Goal: Task Accomplishment & Management: Use online tool/utility

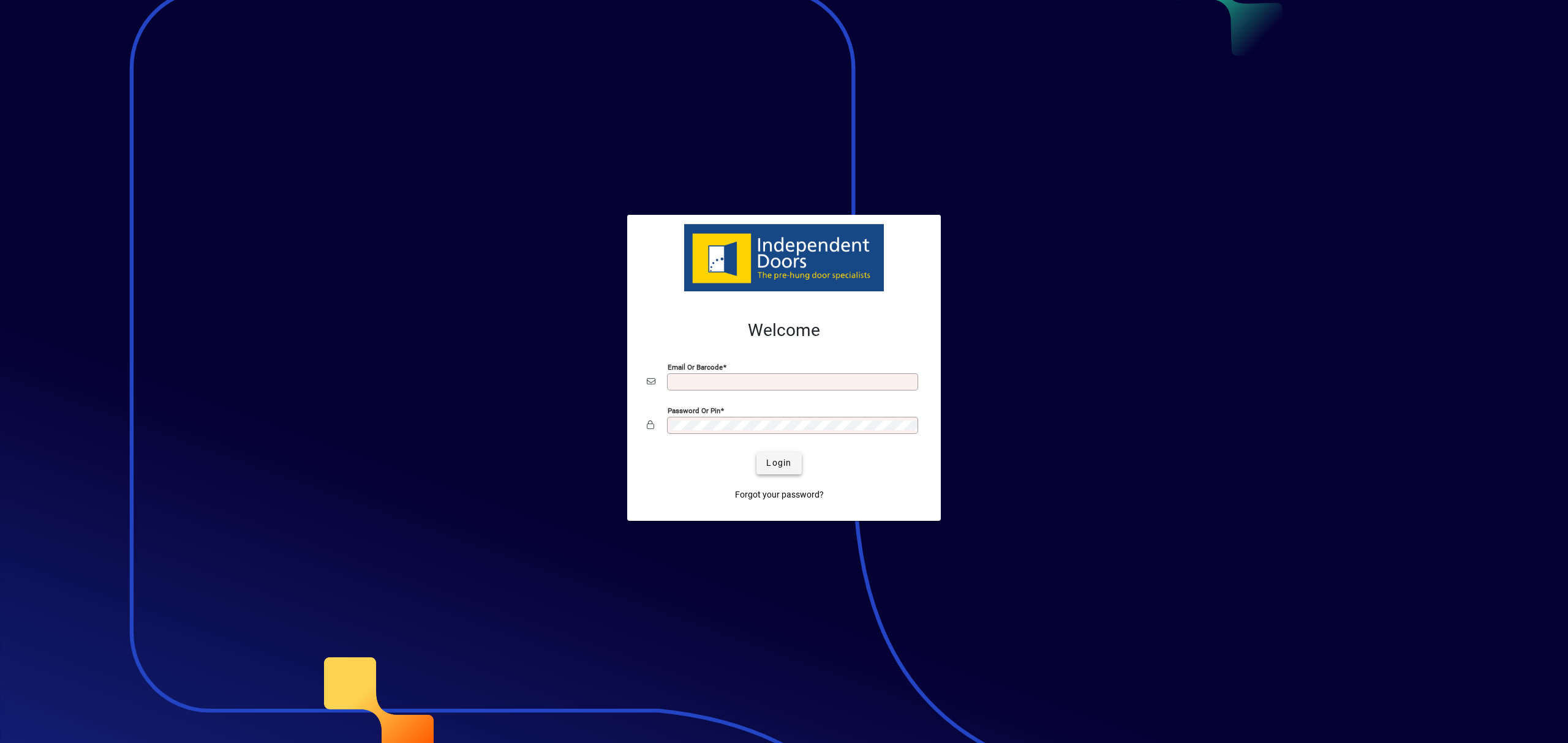
type input "**********"
click at [764, 460] on span "submit" at bounding box center [779, 463] width 45 height 29
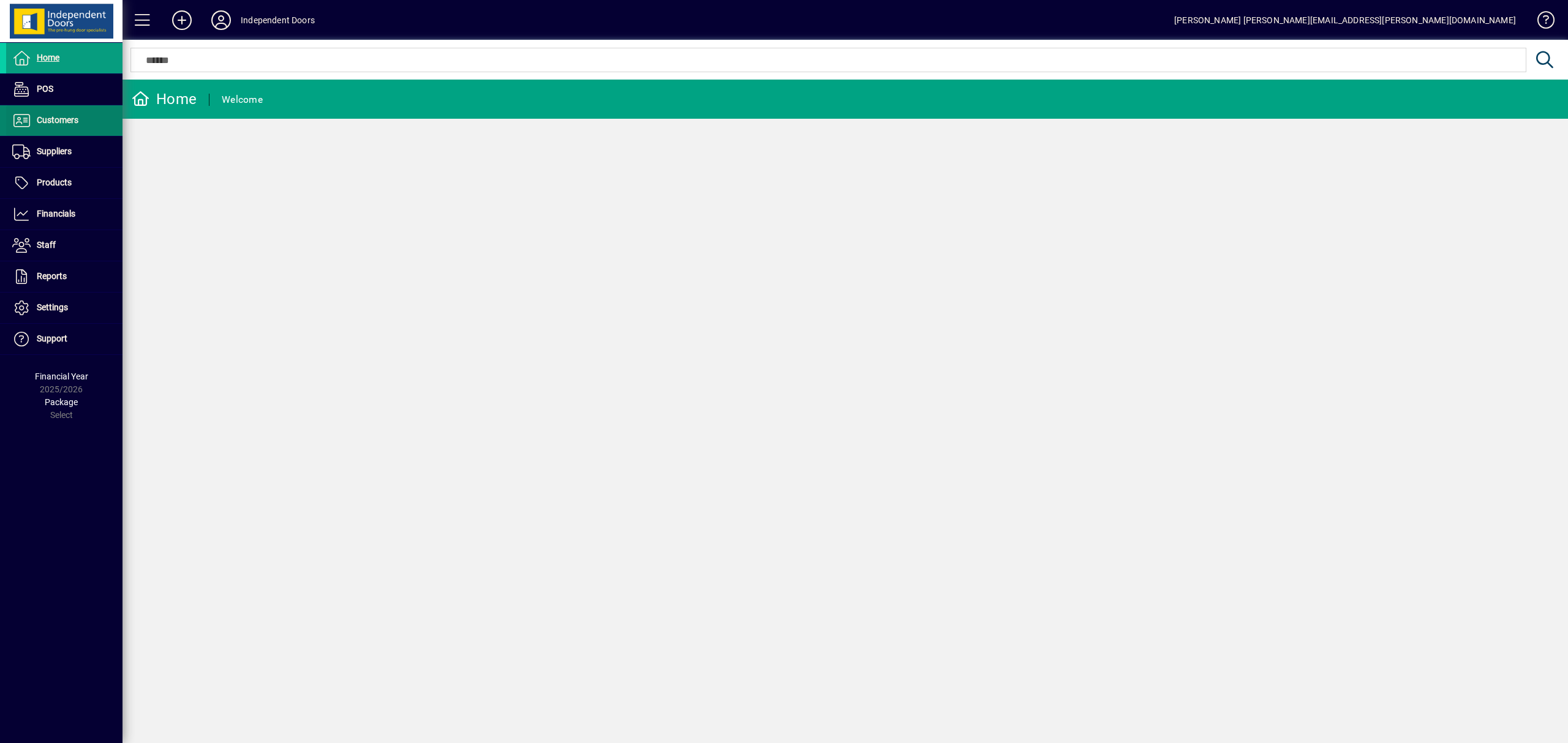
click at [60, 115] on span "Customers" at bounding box center [57, 120] width 42 height 9
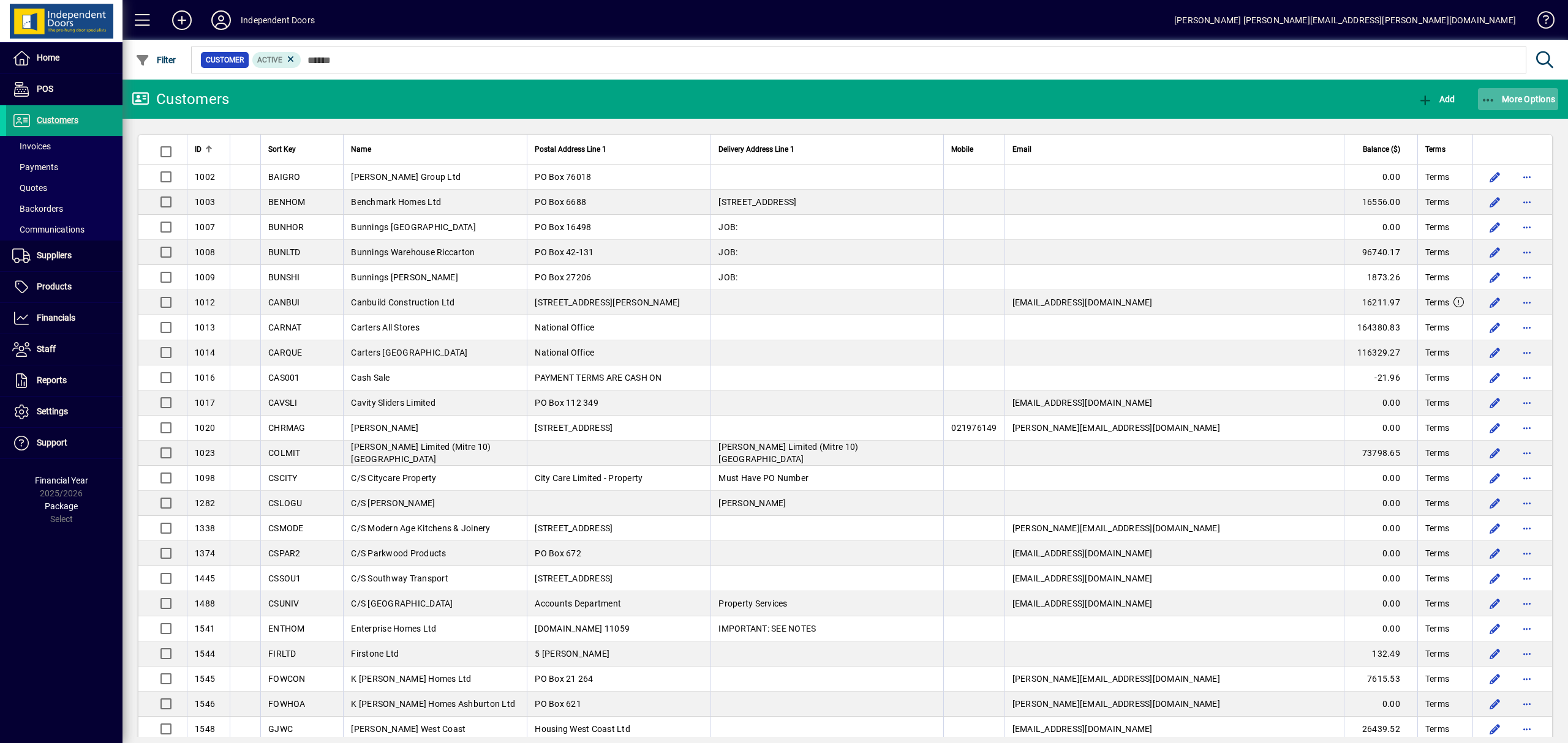
click at [1506, 85] on span "button" at bounding box center [1519, 99] width 81 height 29
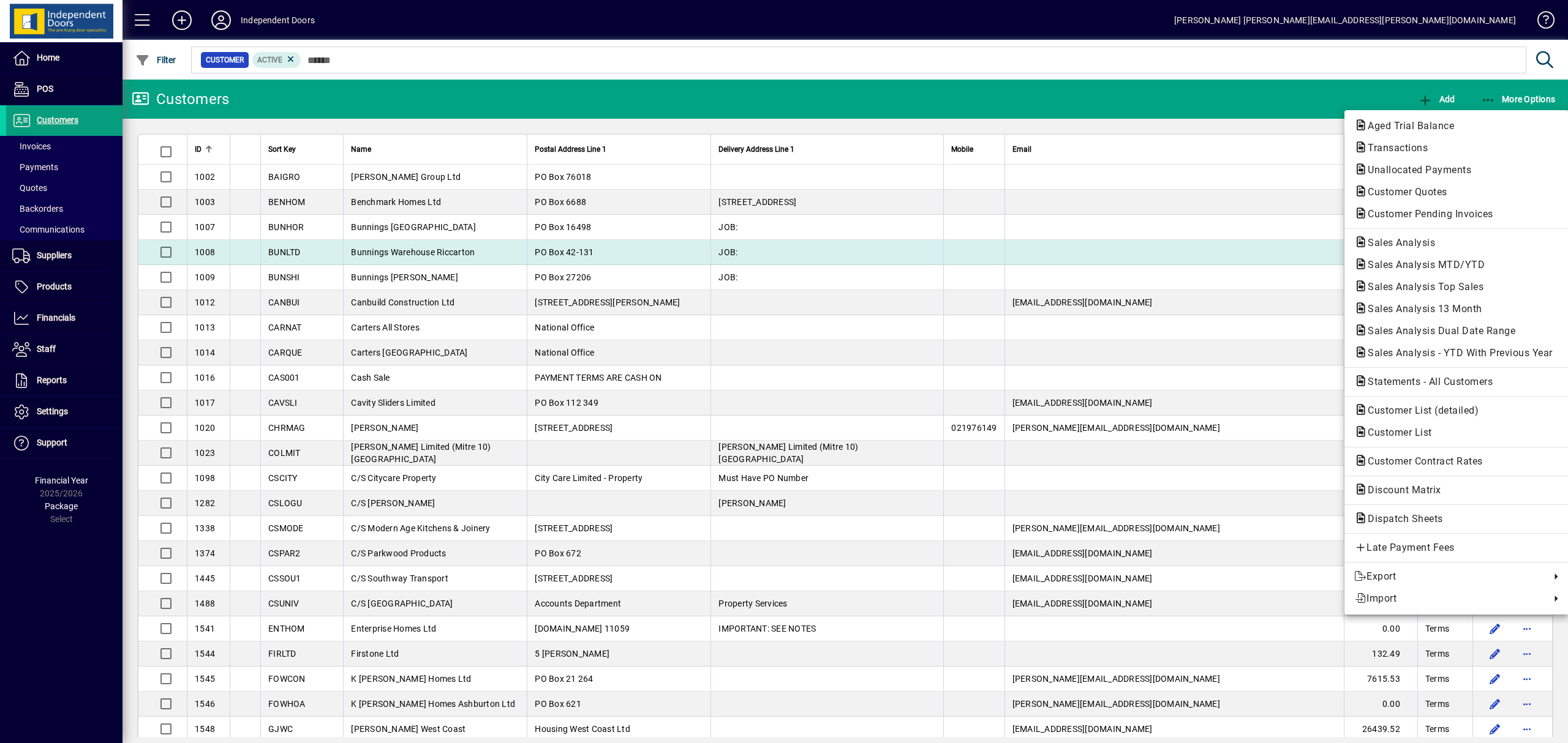
drag, startPoint x: 1410, startPoint y: 241, endPoint x: 1370, endPoint y: 257, distance: 43.1
click at [1409, 240] on span "Sales Analysis" at bounding box center [1398, 242] width 87 height 11
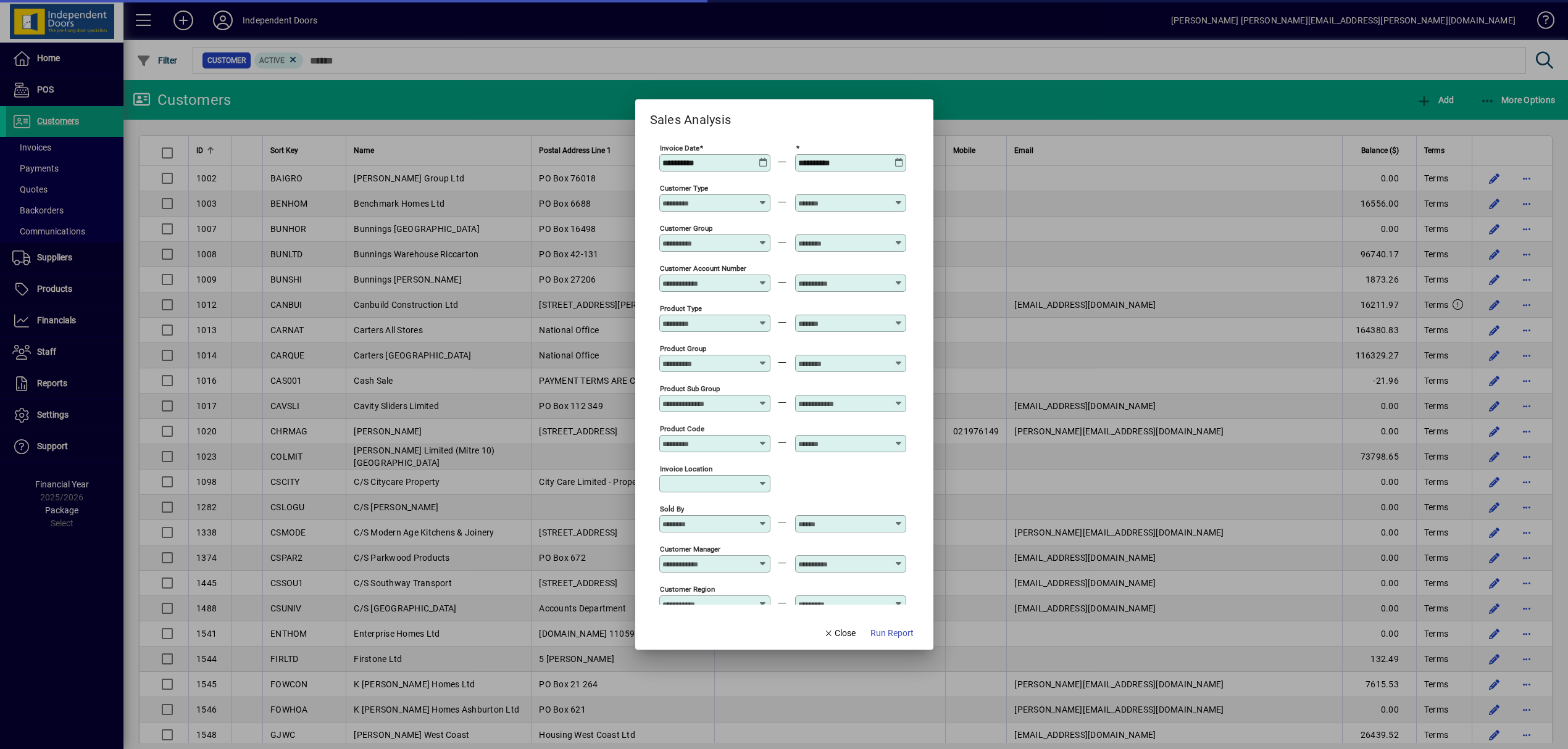
scroll to position [287, 0]
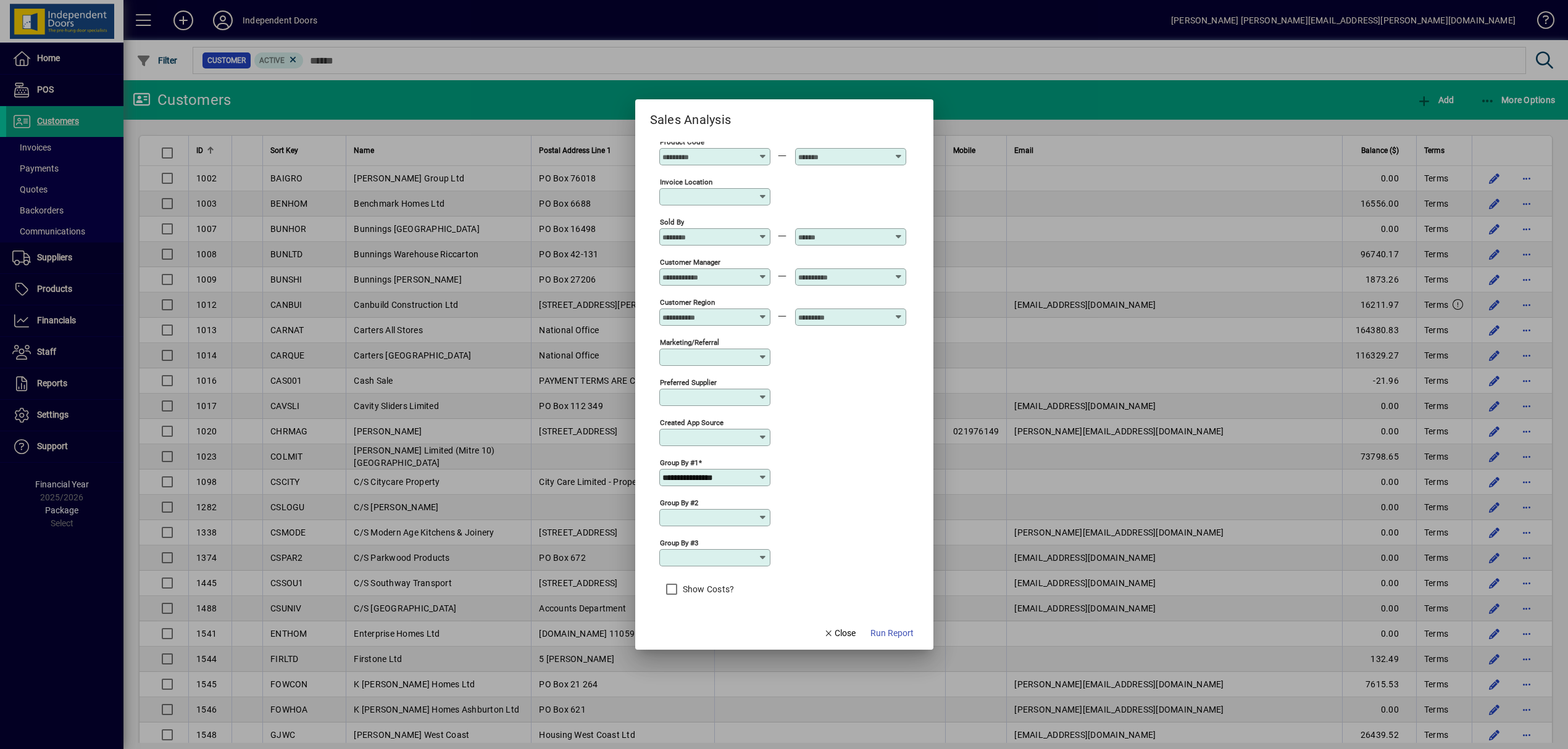
click at [754, 475] on input "**********" at bounding box center [710, 478] width 95 height 10
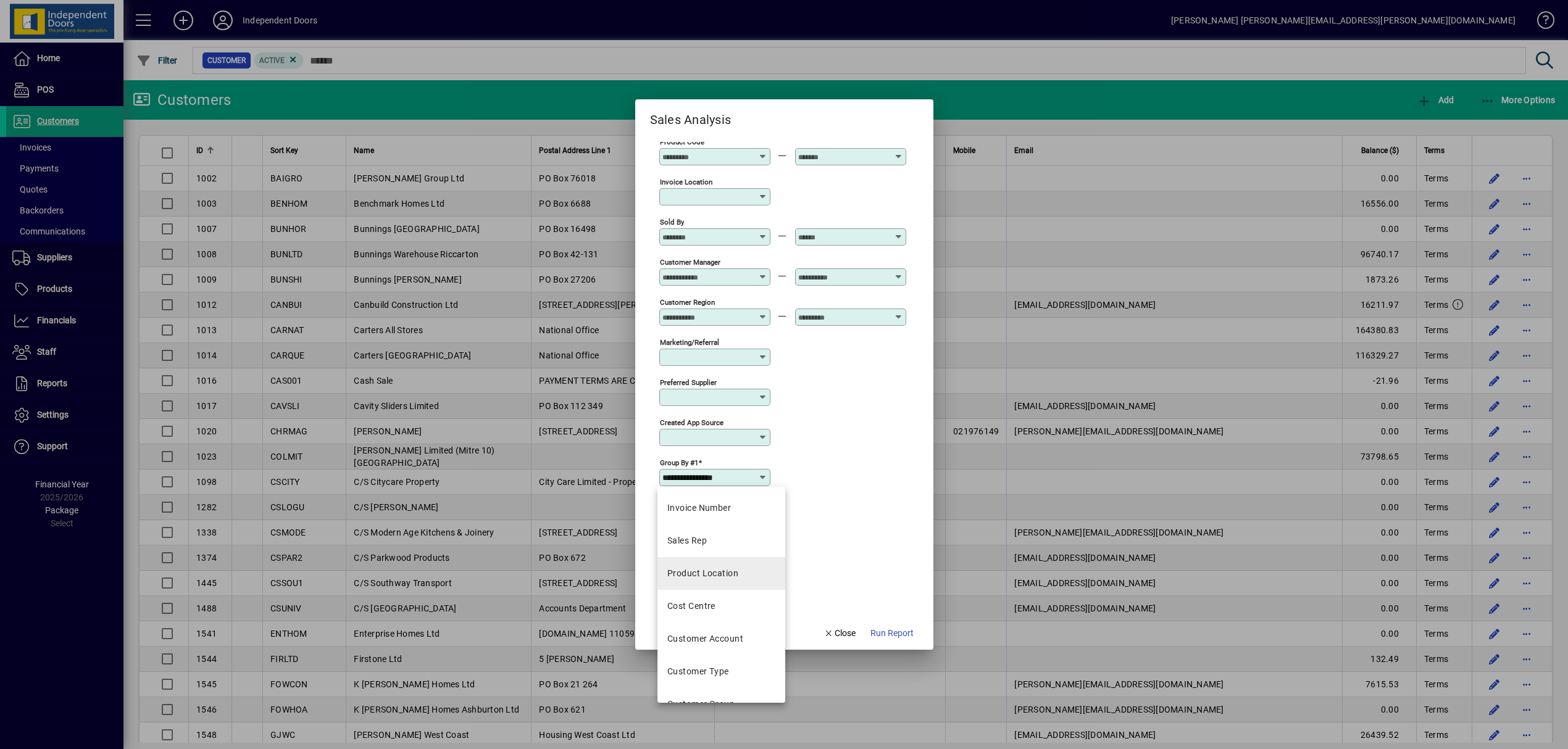
click at [719, 568] on div "Product Location" at bounding box center [703, 573] width 71 height 13
type input "**********"
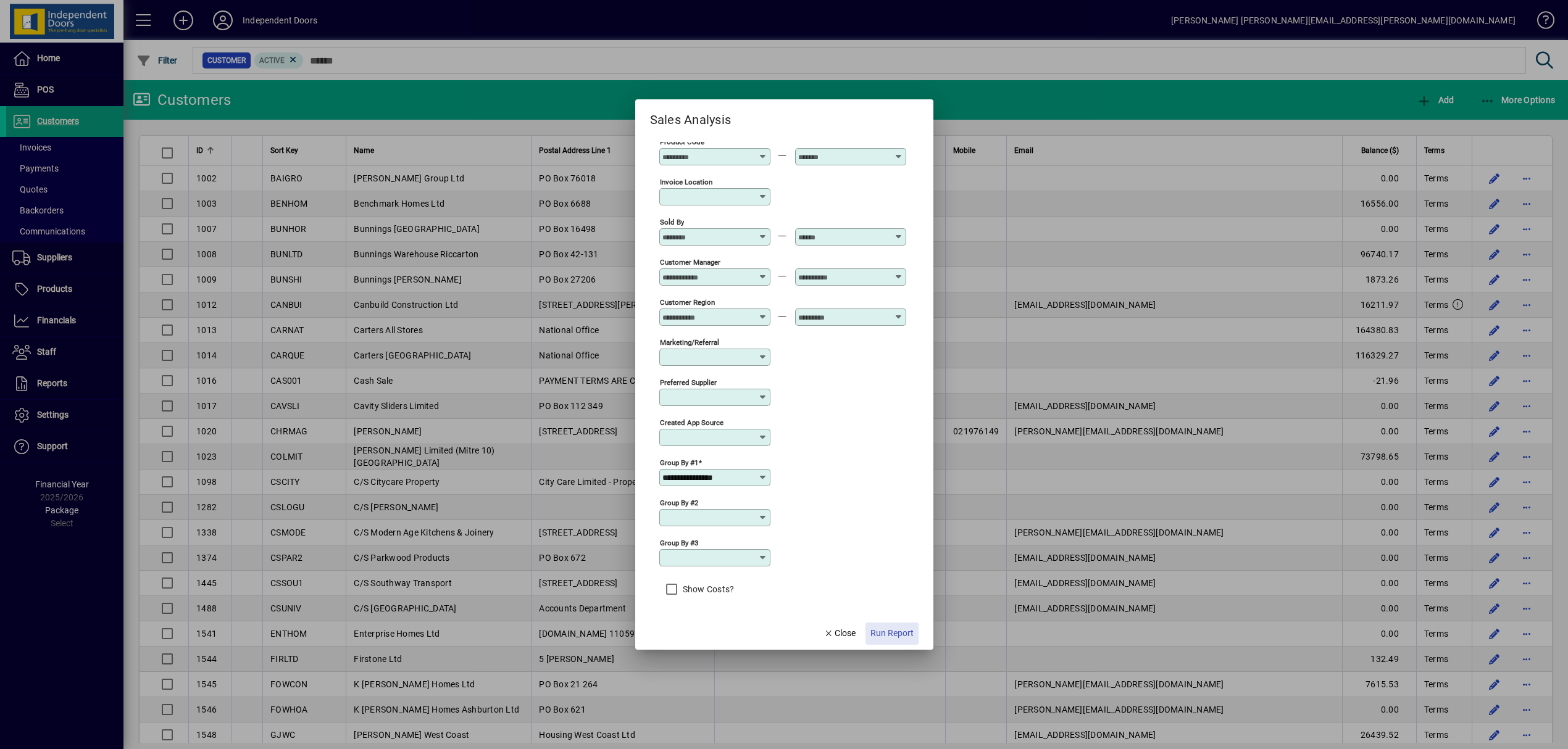
click at [894, 630] on span "Run Report" at bounding box center [892, 633] width 43 height 13
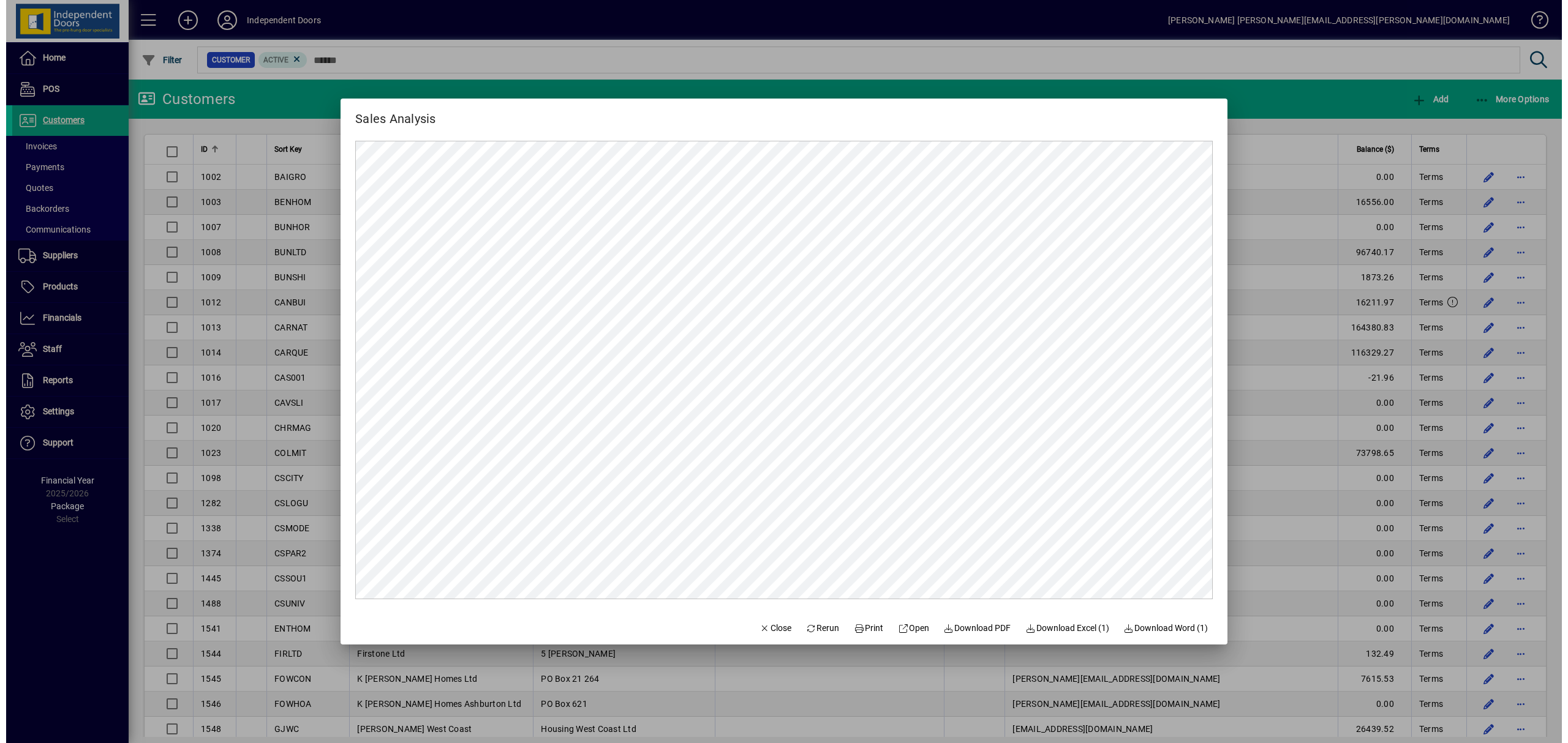
scroll to position [0, 0]
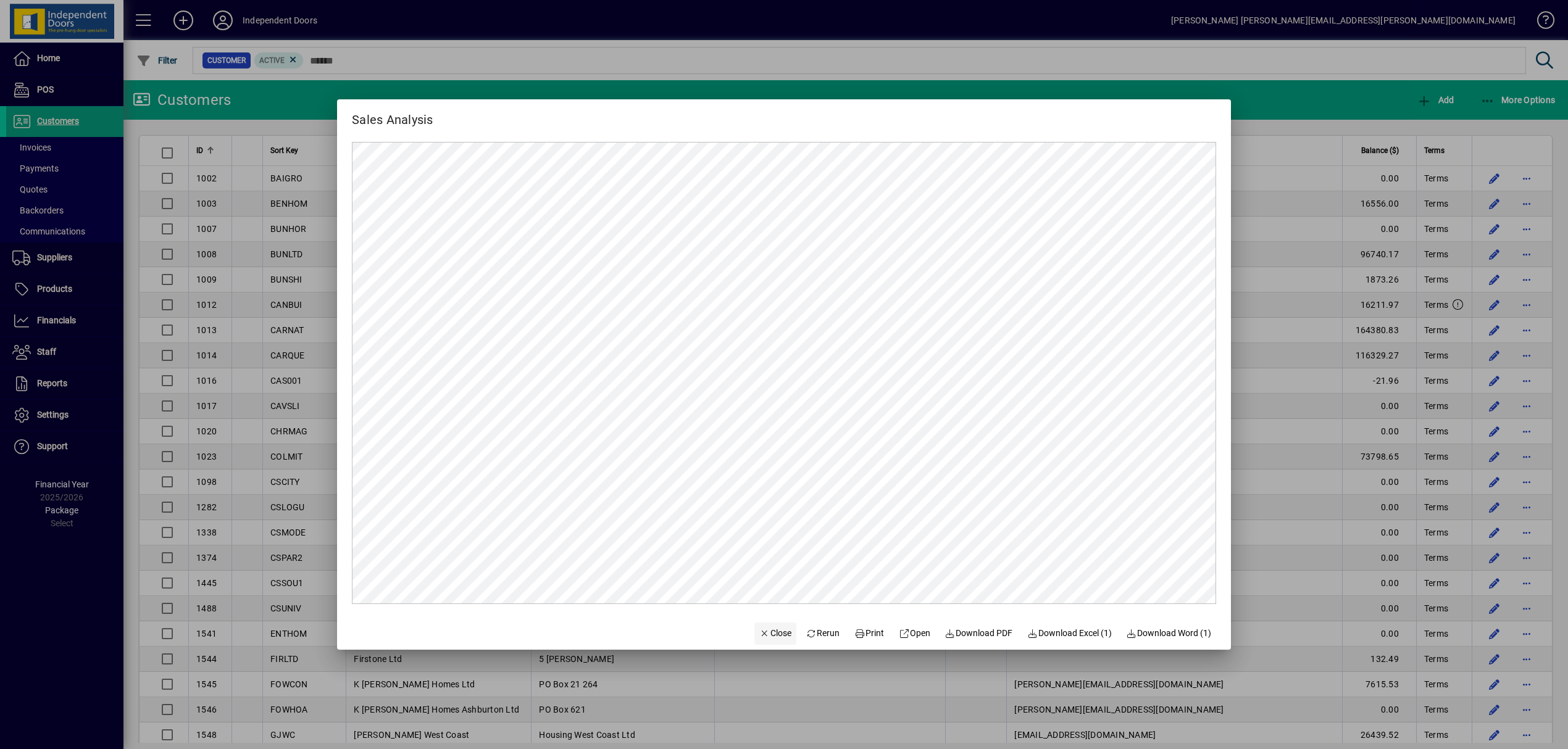
click at [764, 630] on span "Close" at bounding box center [775, 633] width 32 height 13
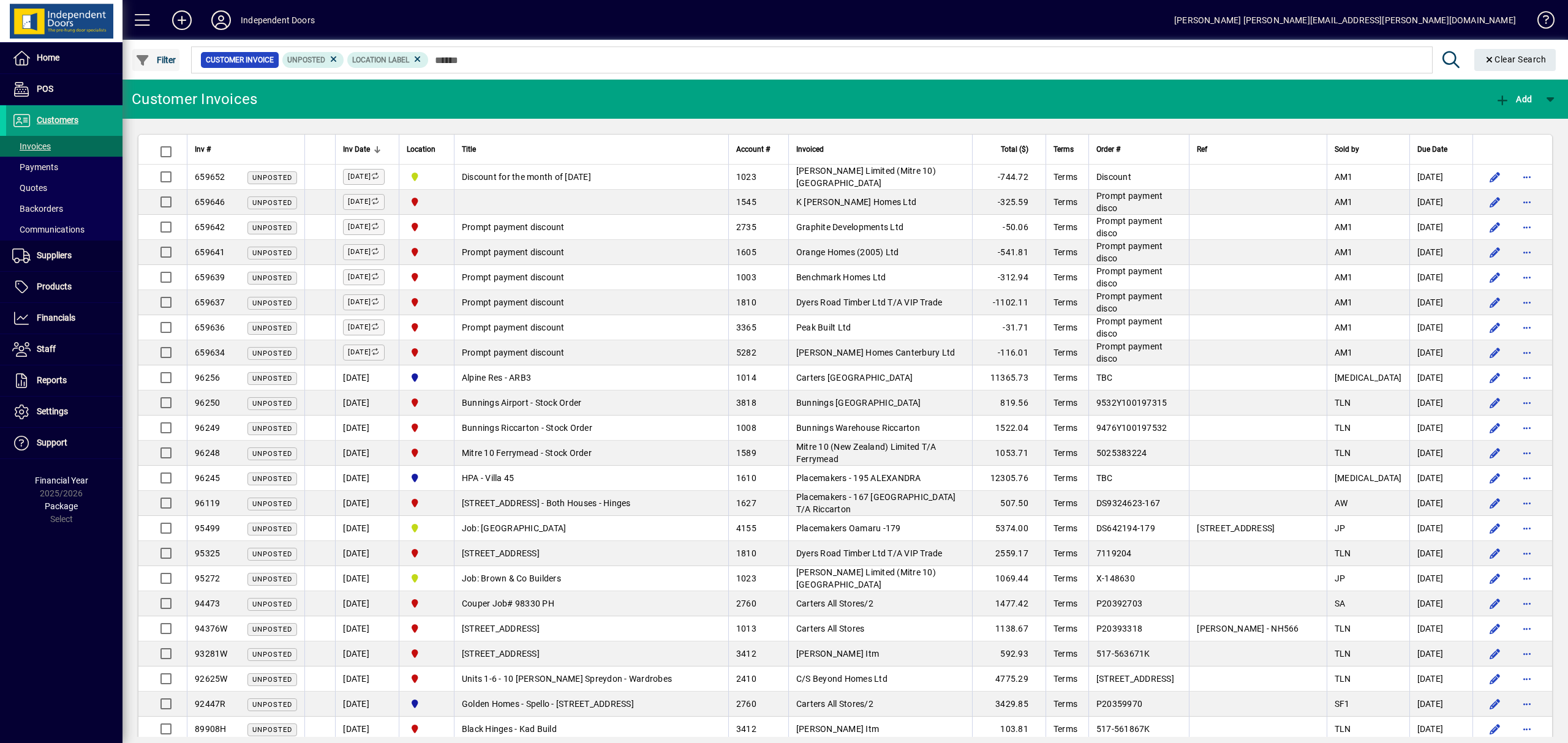
click at [168, 57] on span "Filter" at bounding box center [156, 59] width 41 height 9
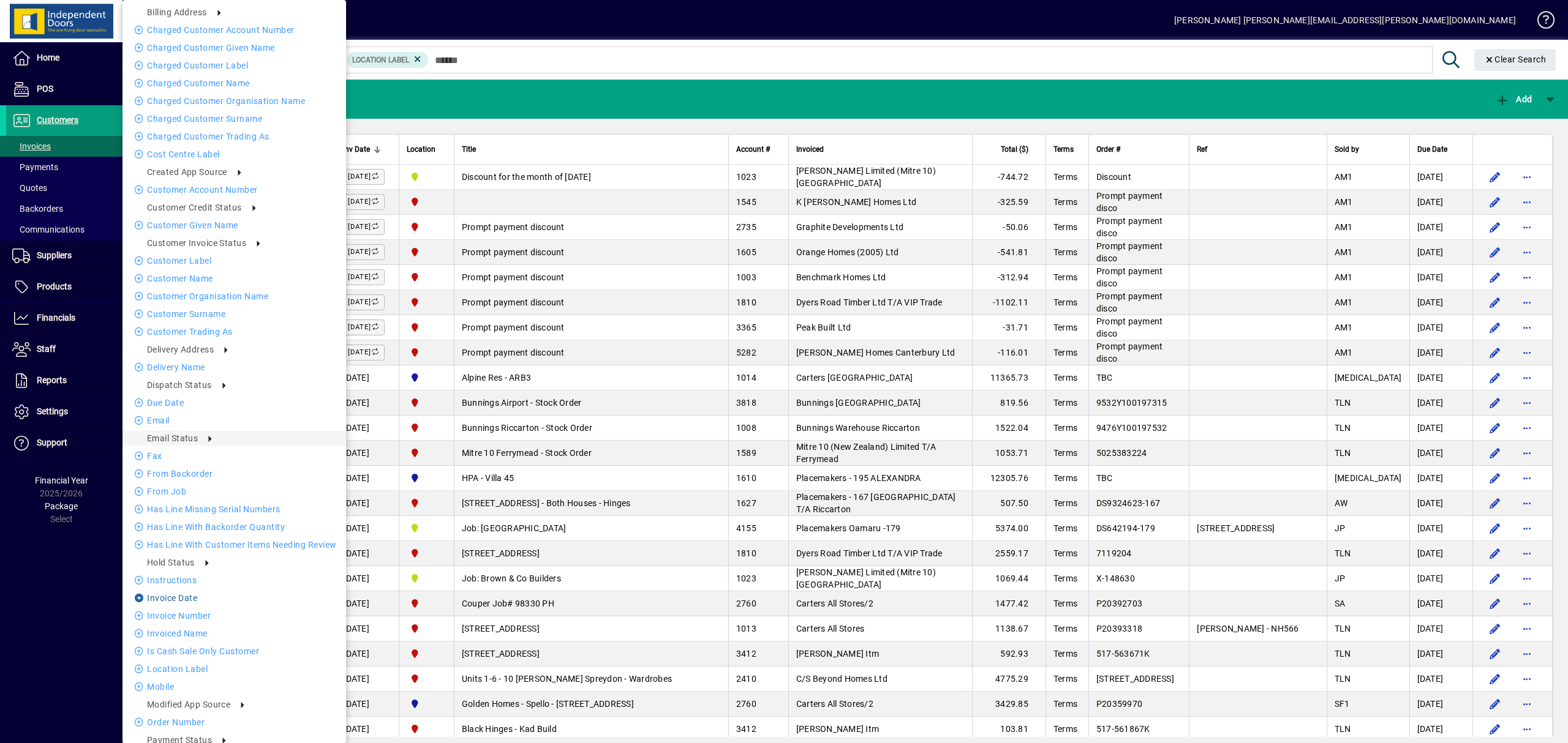
click at [187, 596] on li "Invoice date" at bounding box center [234, 598] width 223 height 15
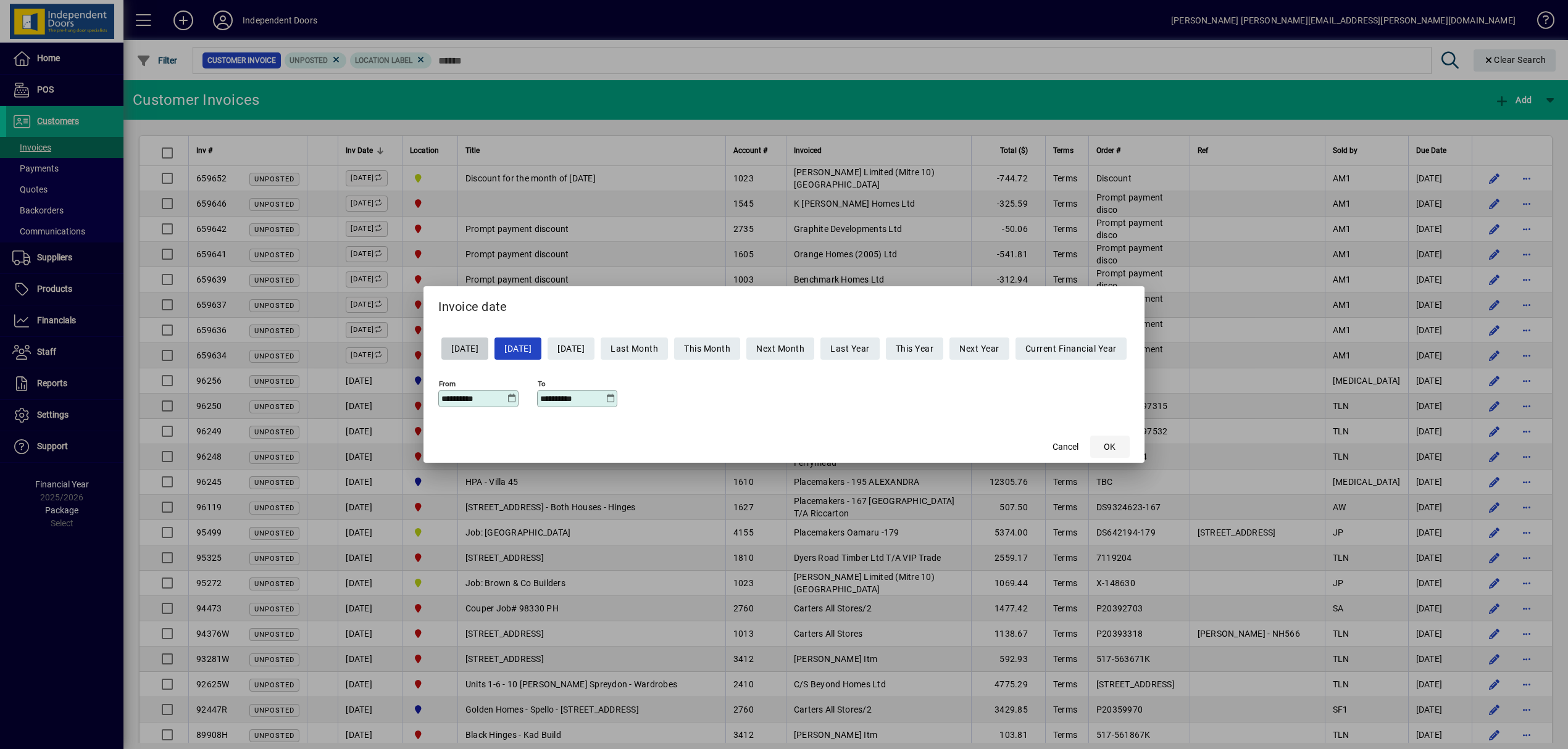
click at [1115, 447] on span "OK" at bounding box center [1109, 447] width 12 height 13
